Goal: Information Seeking & Learning: Stay updated

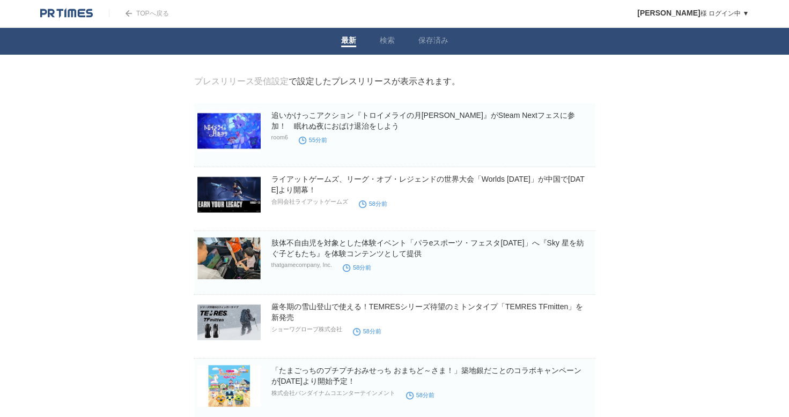
drag, startPoint x: 0, startPoint y: 0, endPoint x: 137, endPoint y: 179, distance: 225.8
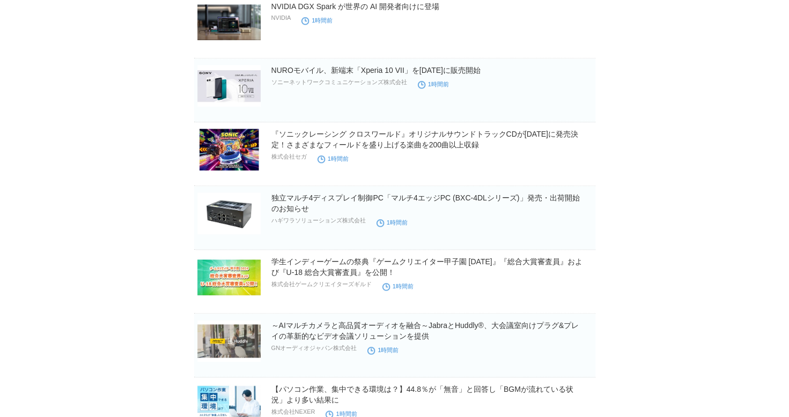
scroll to position [684, 0]
click at [233, 277] on img at bounding box center [228, 277] width 63 height 42
click at [101, 173] on body "TOPへ戻る [PERSON_NAME] 様 ログイン中 ▼ プレスリリース受信設定 フォロー 除外リスト アカウント設定 閲覧履歴 退会手続き PR TIM…" at bounding box center [394, 33] width 789 height 1434
